Goal: Entertainment & Leisure: Consume media (video, audio)

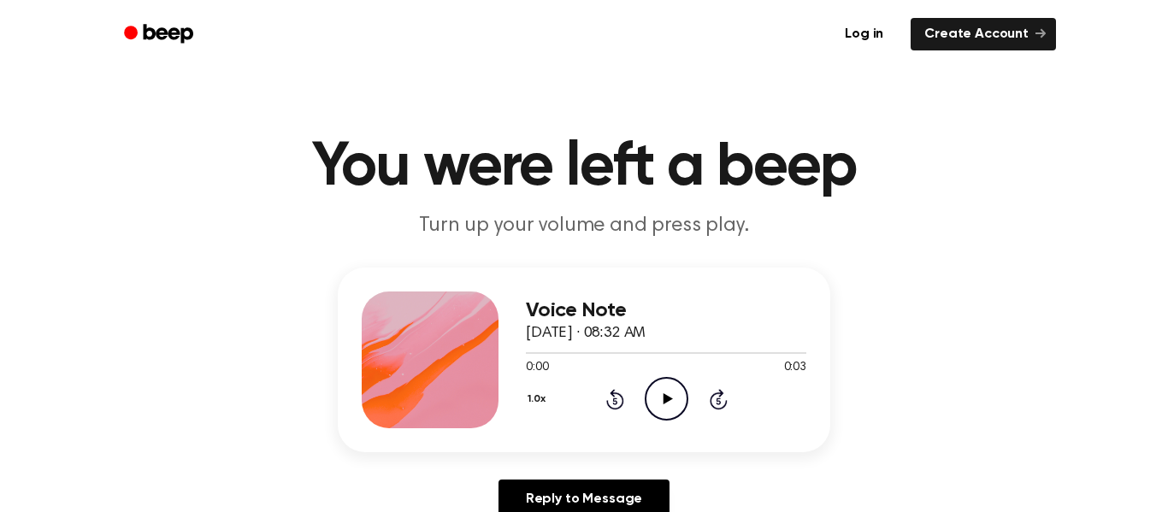
click at [673, 386] on icon "Play Audio" at bounding box center [667, 399] width 44 height 44
click at [663, 405] on icon "Play Audio" at bounding box center [667, 399] width 44 height 44
click at [642, 404] on div "1.0x Rewind 5 seconds Pause Audio Skip 5 seconds" at bounding box center [666, 399] width 281 height 44
click at [684, 396] on icon "Play Audio" at bounding box center [667, 399] width 44 height 44
click at [679, 395] on icon "Play Audio" at bounding box center [667, 399] width 44 height 44
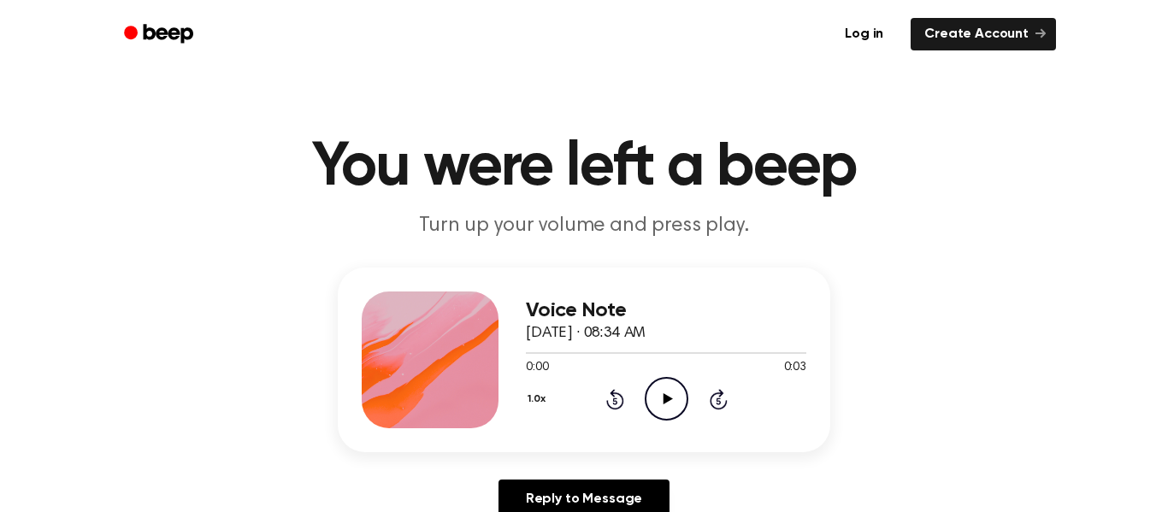
click at [683, 404] on icon "Play Audio" at bounding box center [667, 399] width 44 height 44
